Goal: Check status

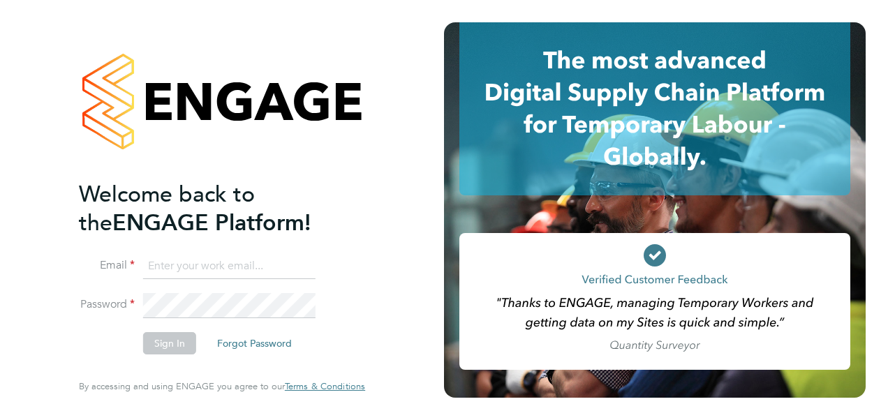
type input "[PERSON_NAME][EMAIL_ADDRESS][PERSON_NAME][DOMAIN_NAME]"
click at [163, 348] on button "Sign In" at bounding box center [169, 343] width 53 height 22
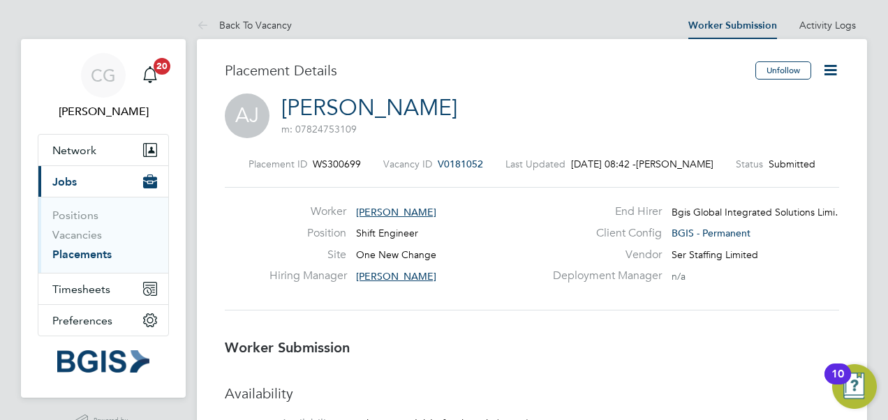
drag, startPoint x: 888, startPoint y: 95, endPoint x: 758, endPoint y: 198, distance: 165.5
